Goal: Task Accomplishment & Management: Manage account settings

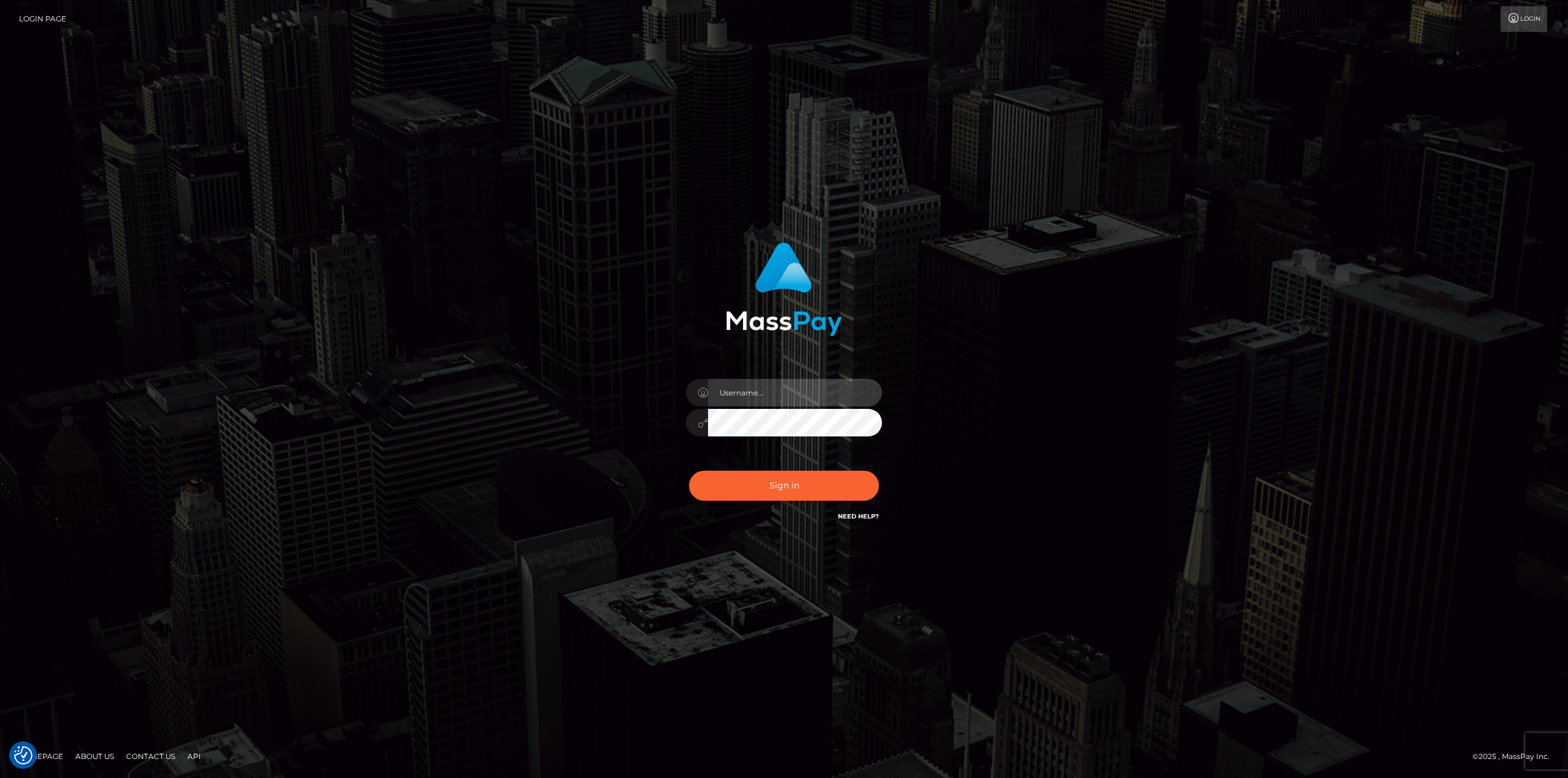
click at [761, 396] on input "text" at bounding box center [795, 393] width 174 height 27
type input "Ahmed"
click at [780, 479] on button "Sign in" at bounding box center [784, 486] width 190 height 30
click at [818, 395] on input "text" at bounding box center [795, 393] width 174 height 27
type input "Ahmed"
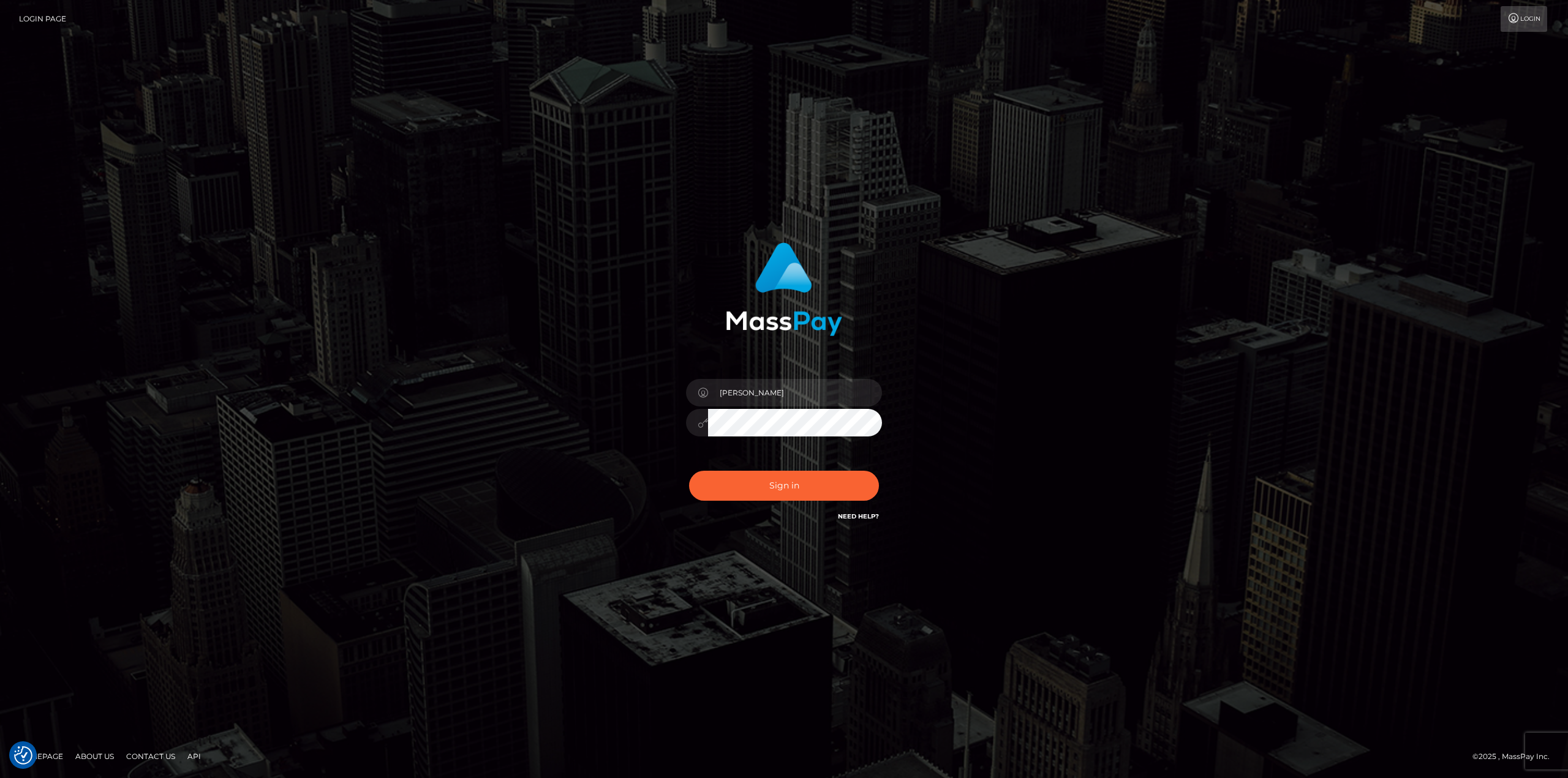
click at [689, 471] on button "Sign in" at bounding box center [784, 486] width 190 height 30
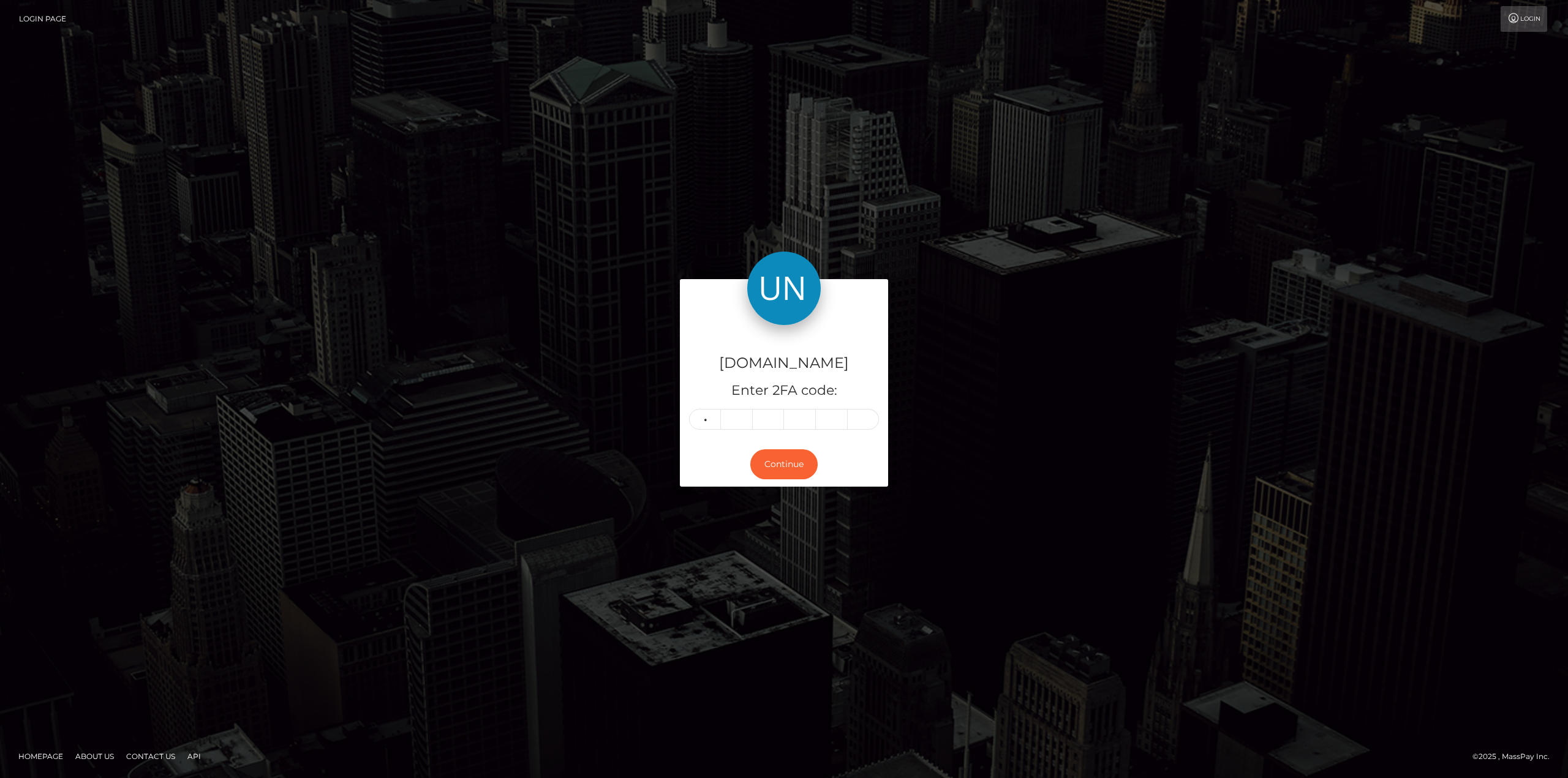
type input "2"
type input "6"
type input "5"
type input "4"
type input "2"
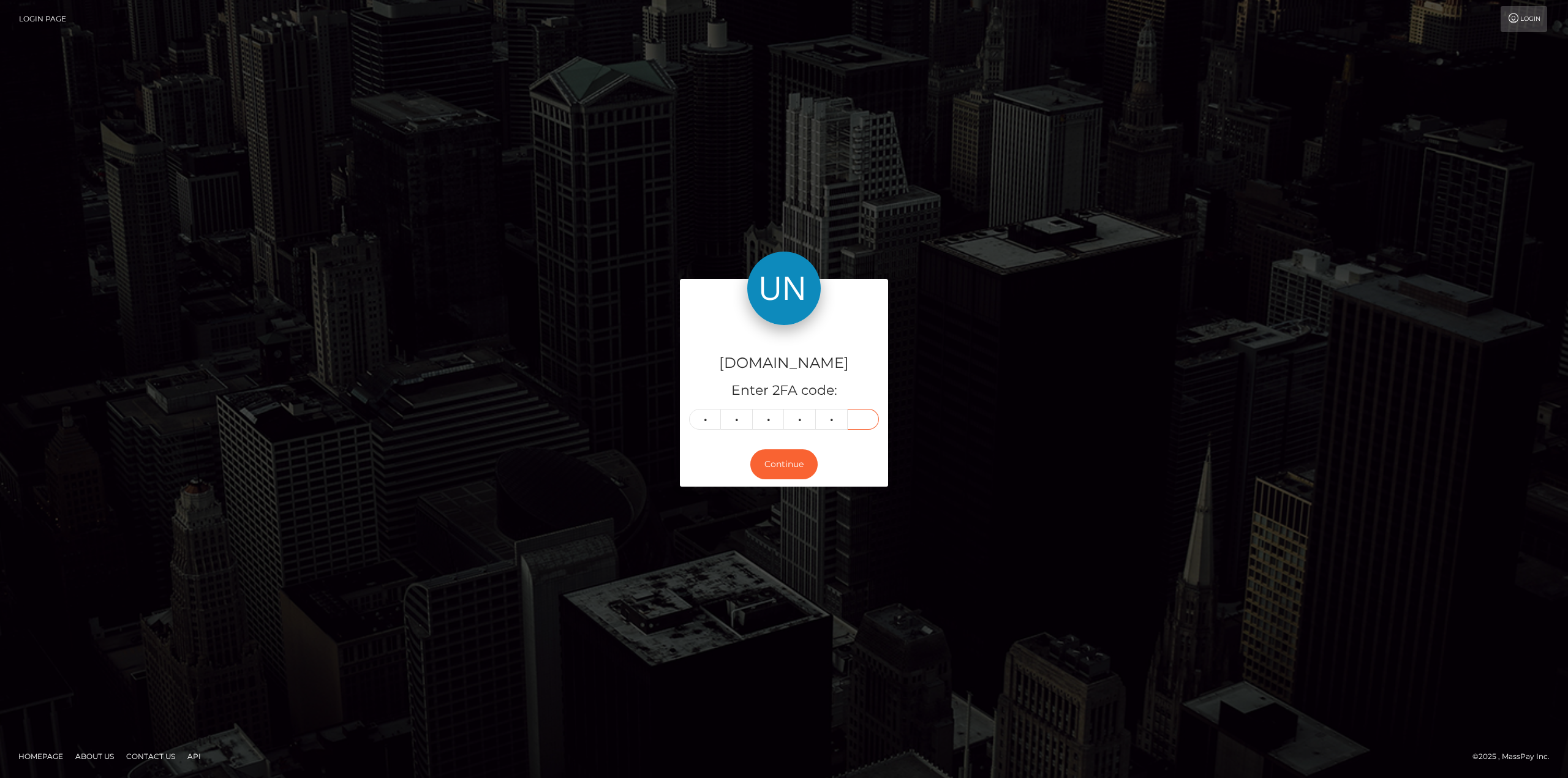
type input "6"
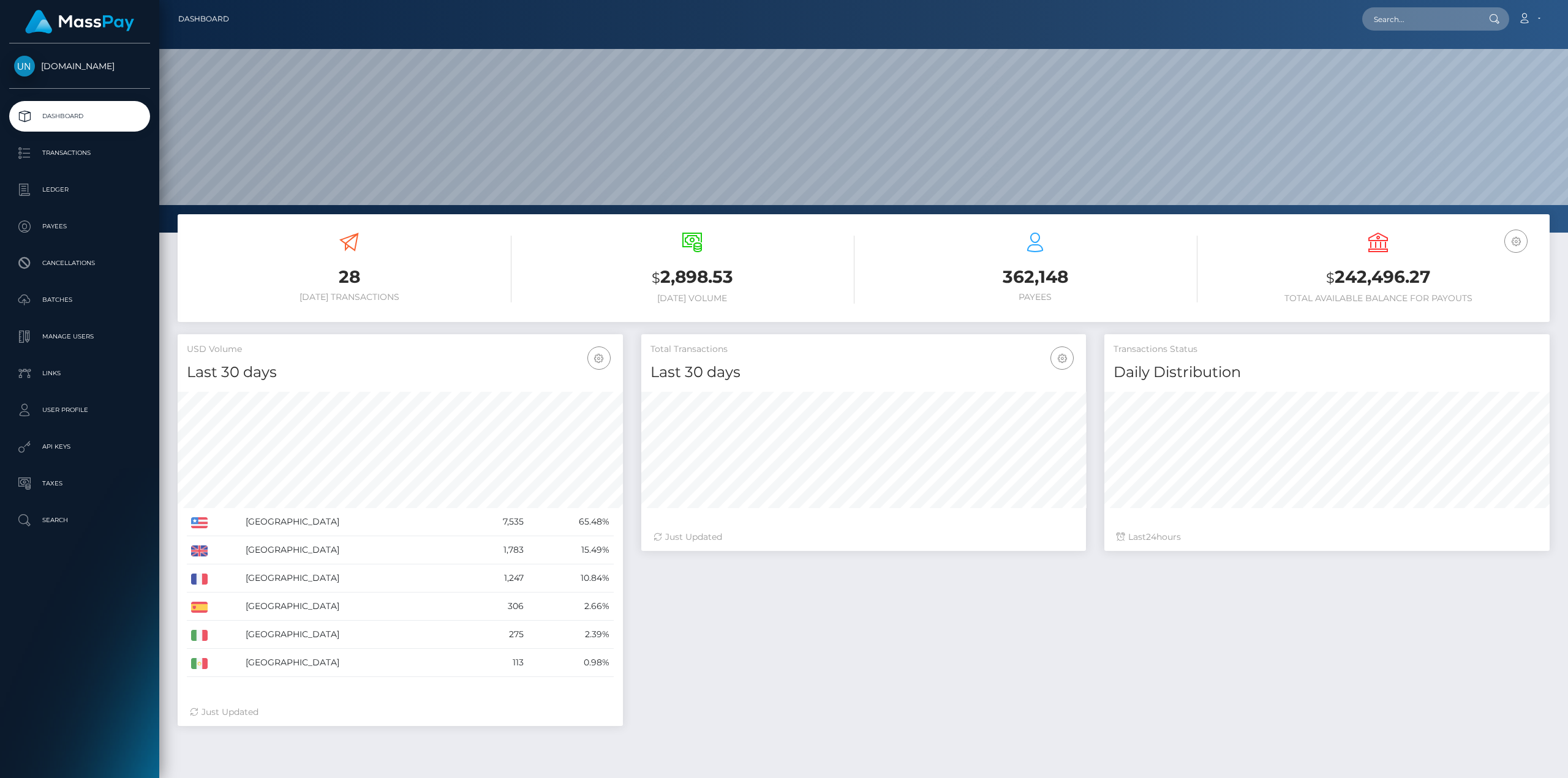
scroll to position [217, 445]
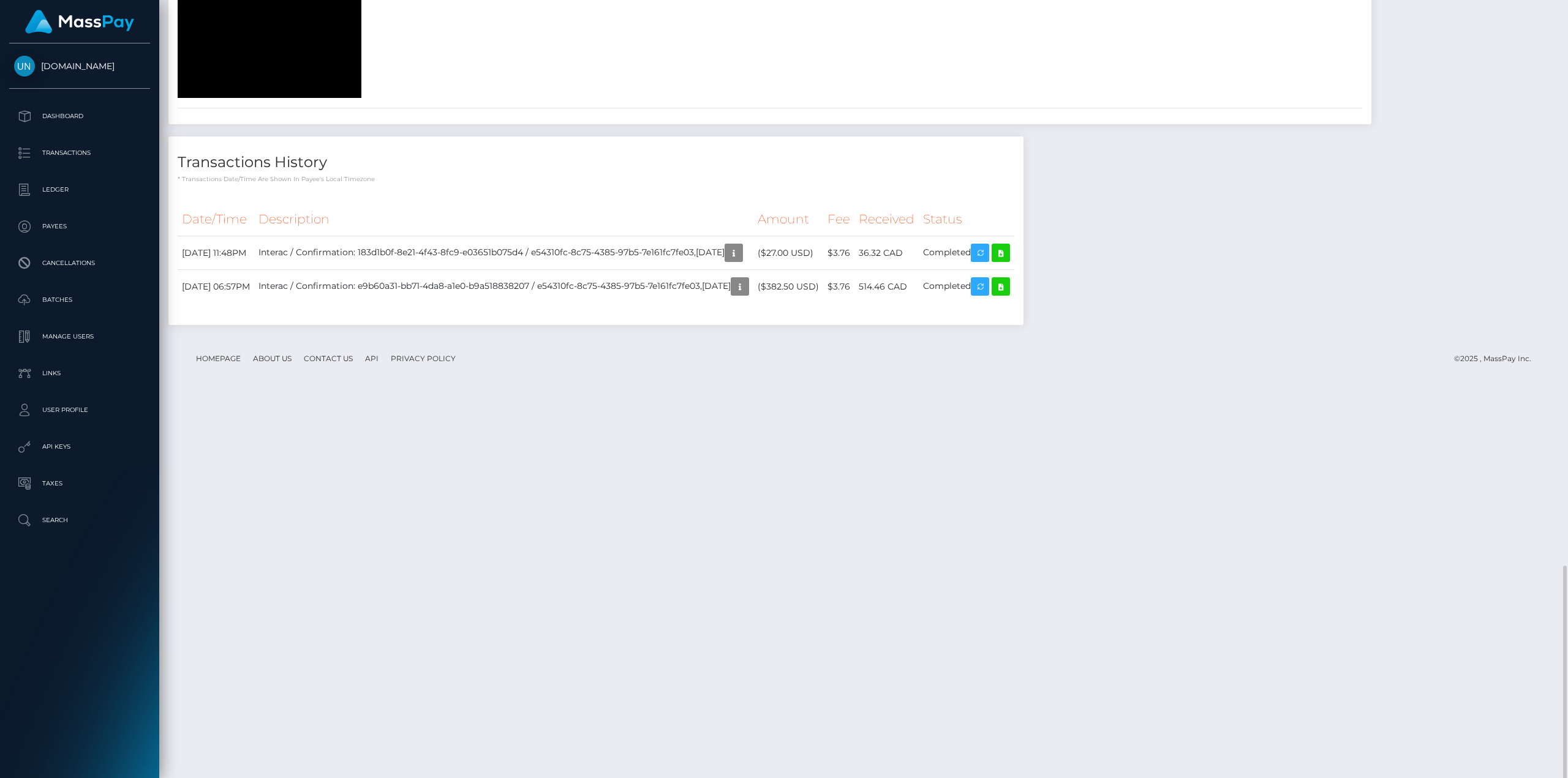
scroll to position [1776, 0]
